Goal: Register for event/course

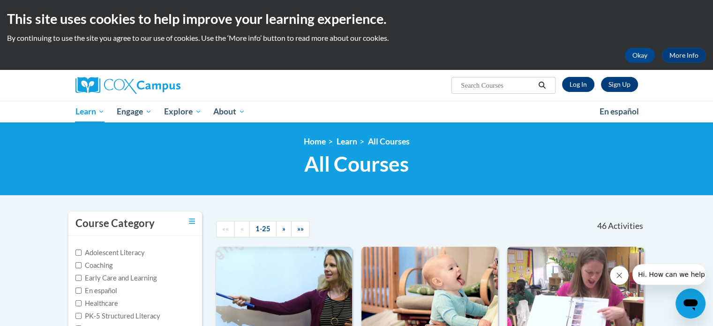
scroll to position [59, 0]
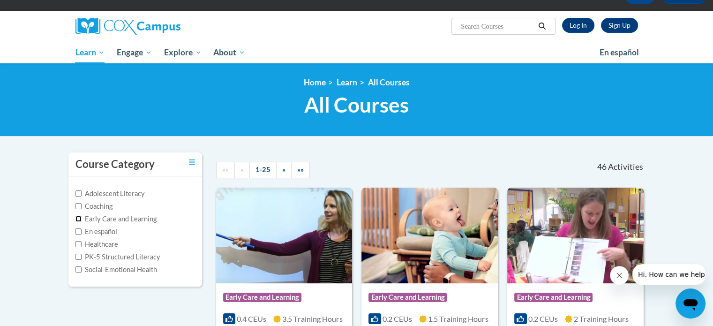
click at [79, 217] on input "Early Care and Learning" at bounding box center [78, 219] width 6 height 6
checkbox input "true"
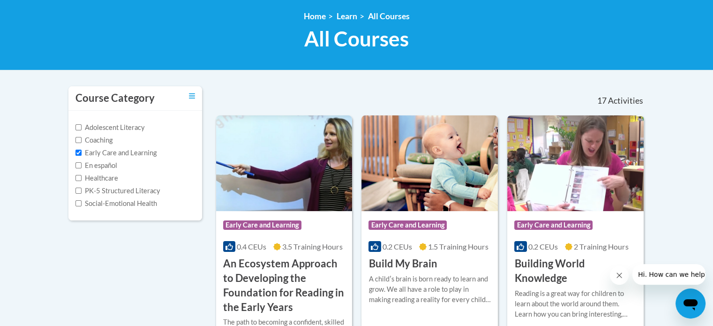
scroll to position [213, 0]
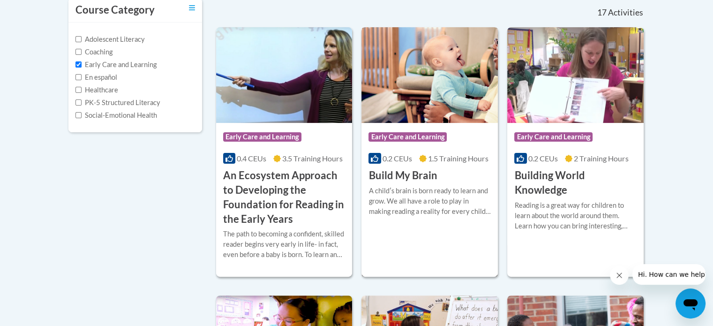
click at [425, 180] on h3 "Build My Brain" at bounding box center [402, 175] width 68 height 15
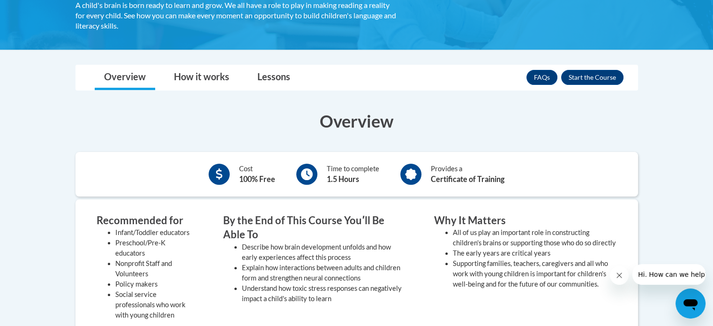
scroll to position [195, 0]
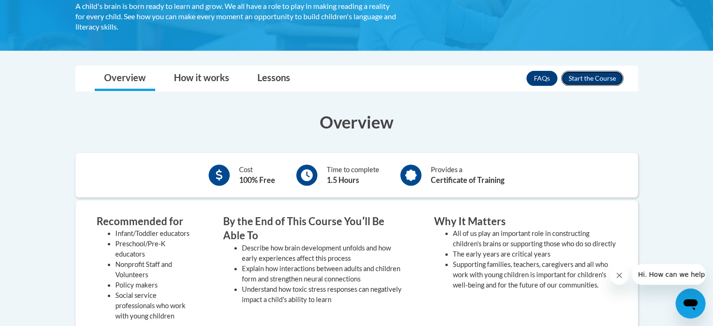
click at [602, 77] on button "Enroll" at bounding box center [592, 78] width 62 height 15
